Goal: Task Accomplishment & Management: Manage account settings

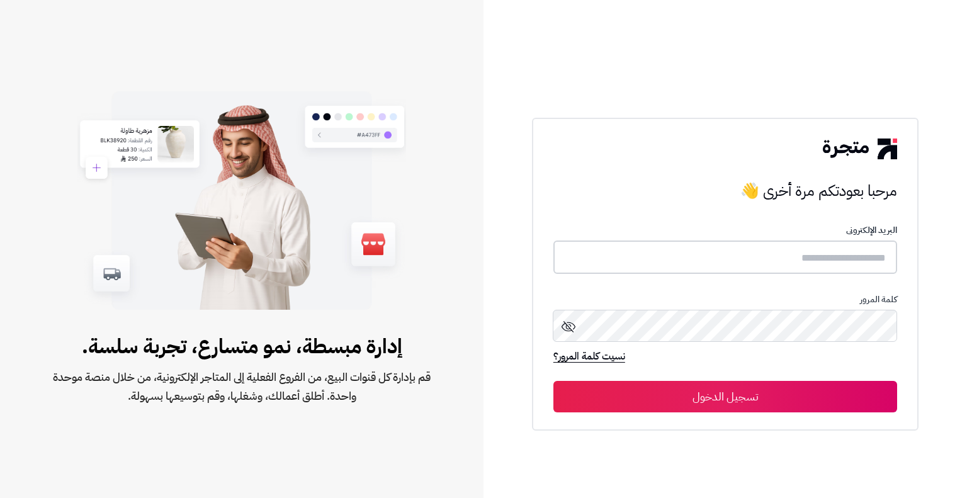
type input "**********"
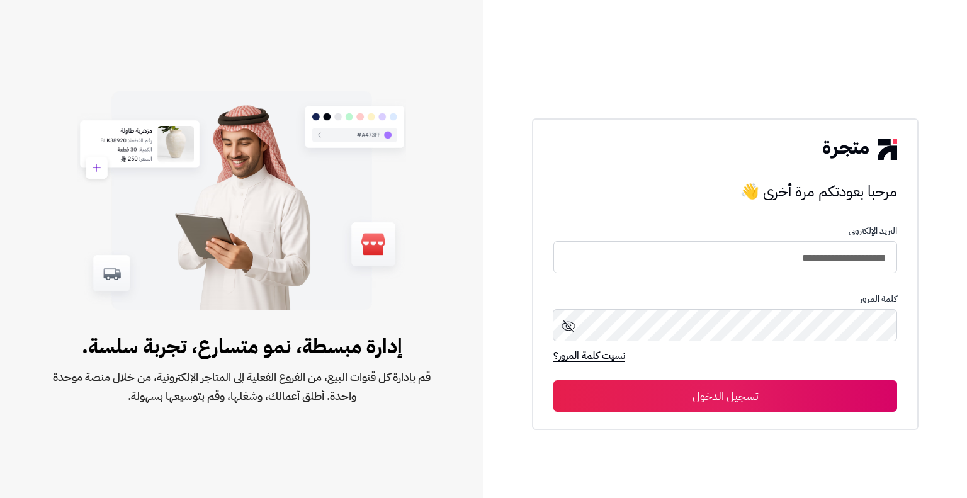
click at [725, 397] on button "تسجيل الدخول" at bounding box center [725, 395] width 344 height 31
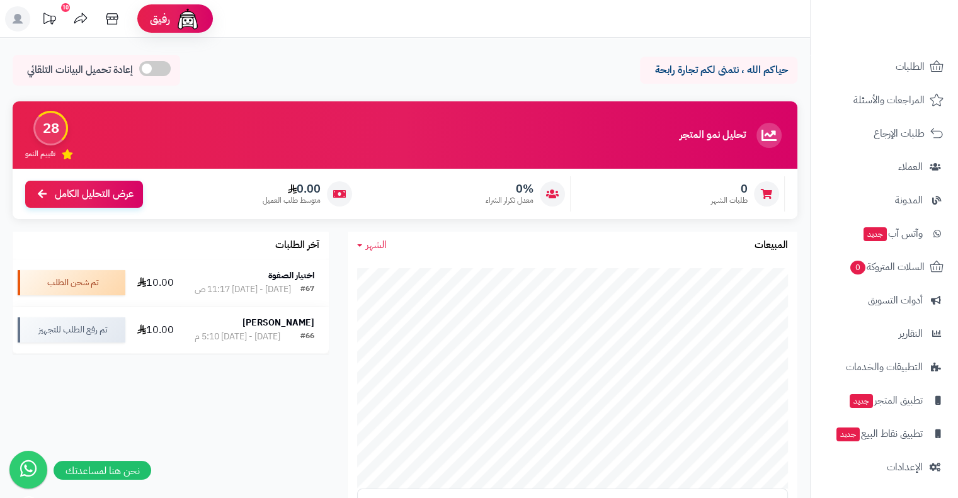
click at [53, 21] on icon at bounding box center [49, 18] width 13 height 11
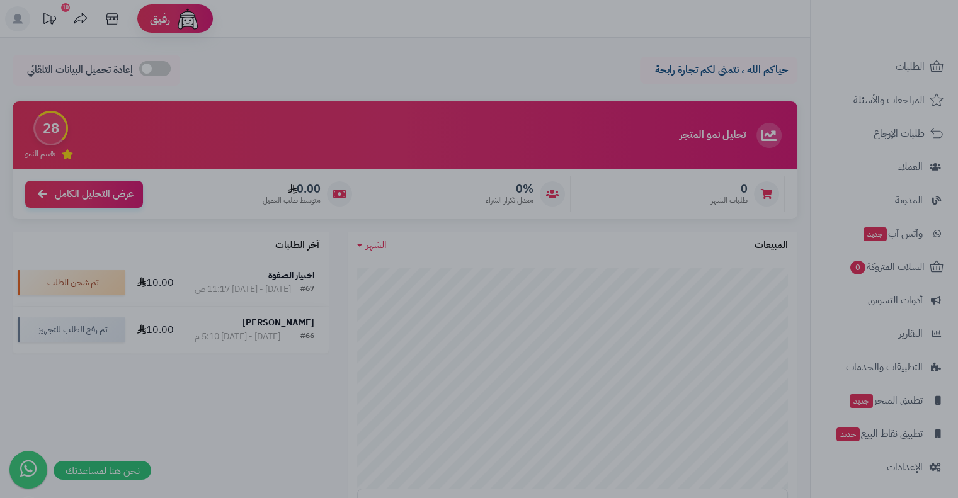
click at [440, 52] on div at bounding box center [479, 249] width 958 height 498
